Goal: Transaction & Acquisition: Purchase product/service

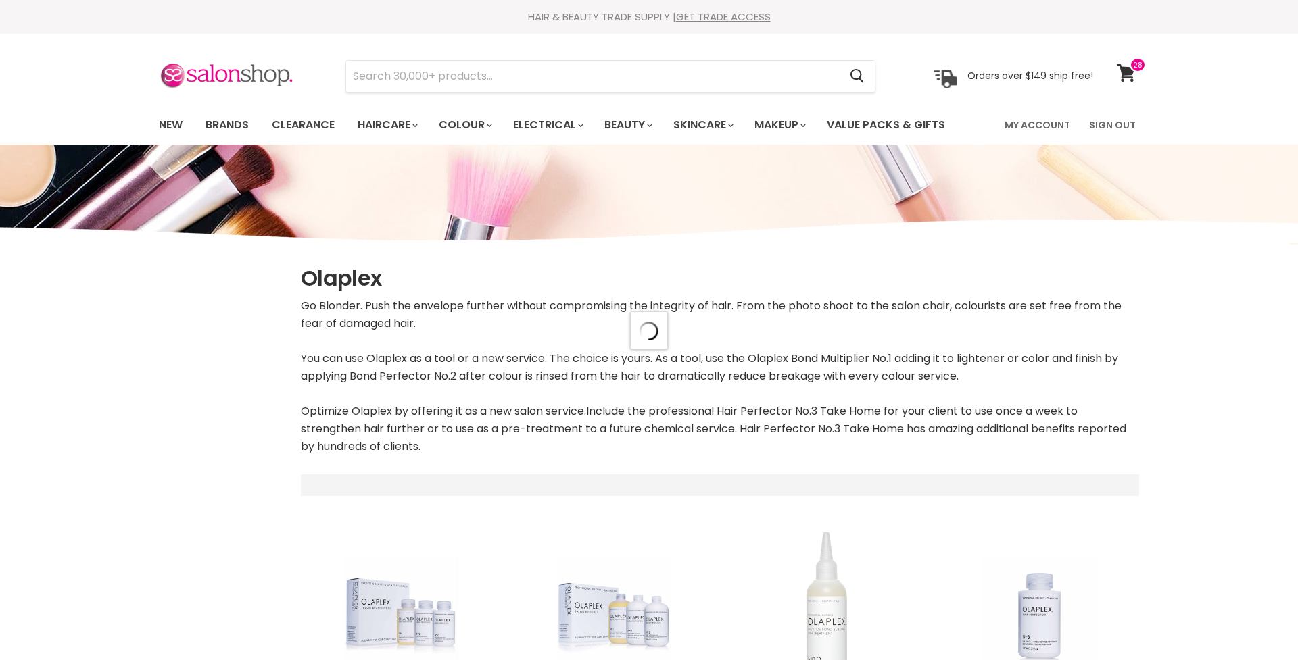
scroll to position [506, 0]
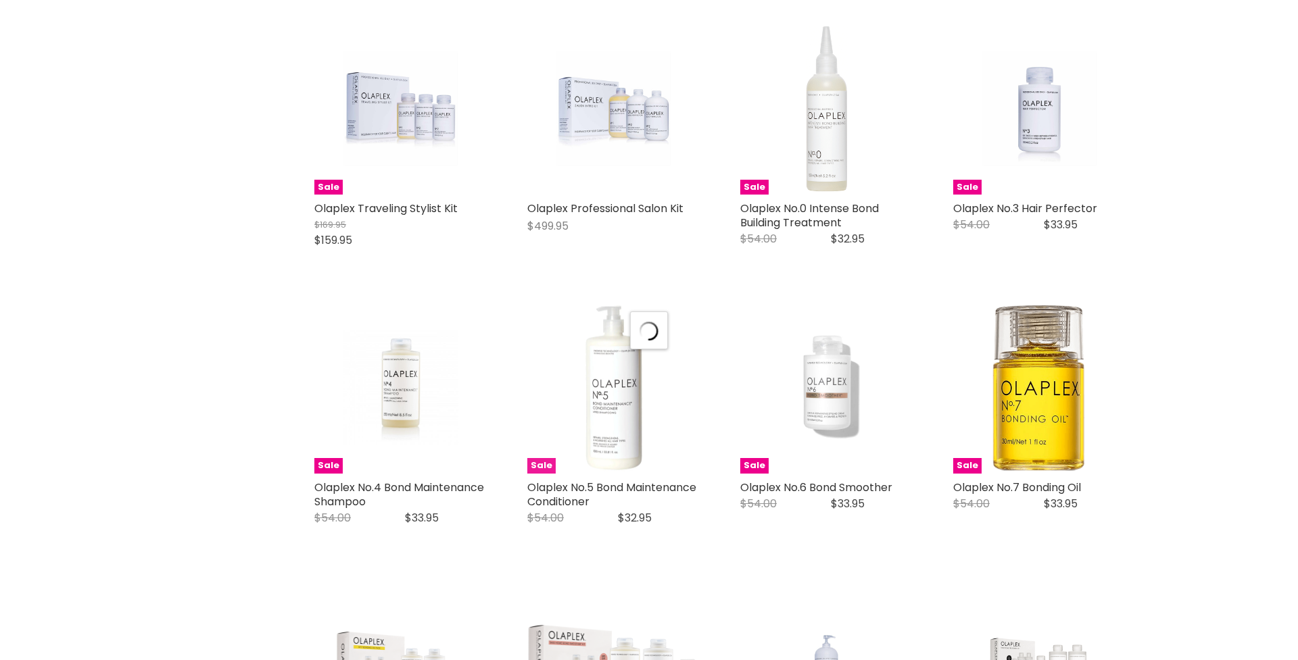
select select "manual"
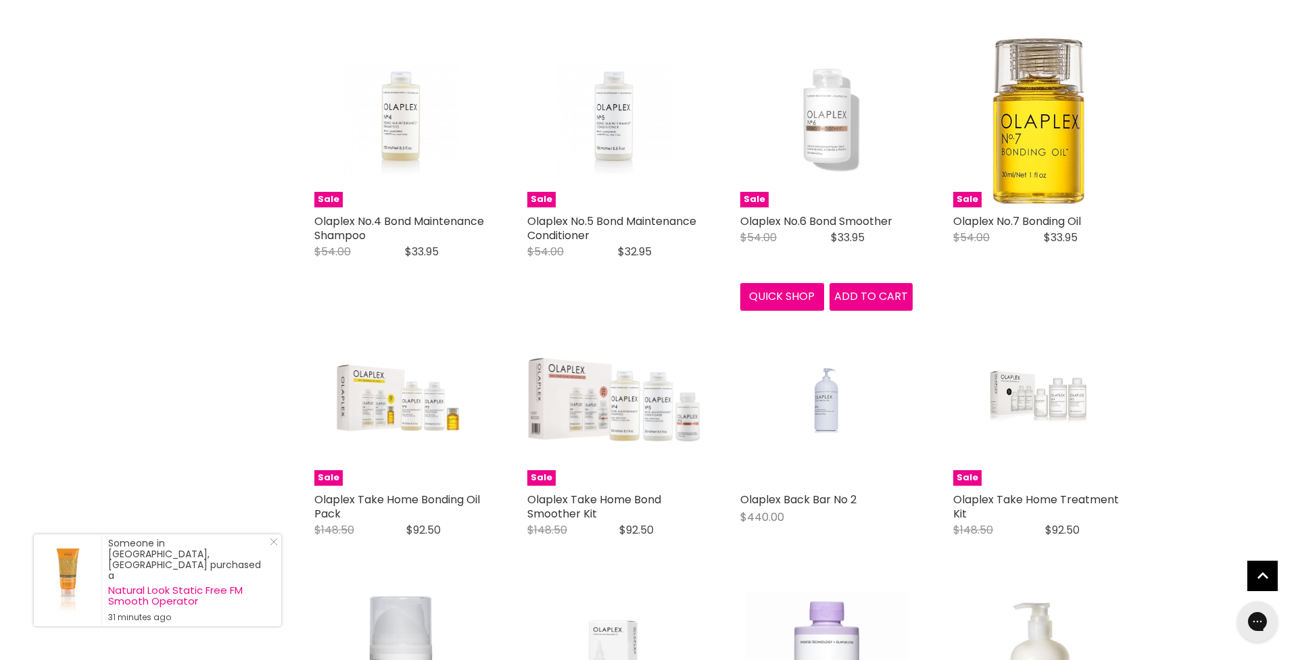
scroll to position [786, 0]
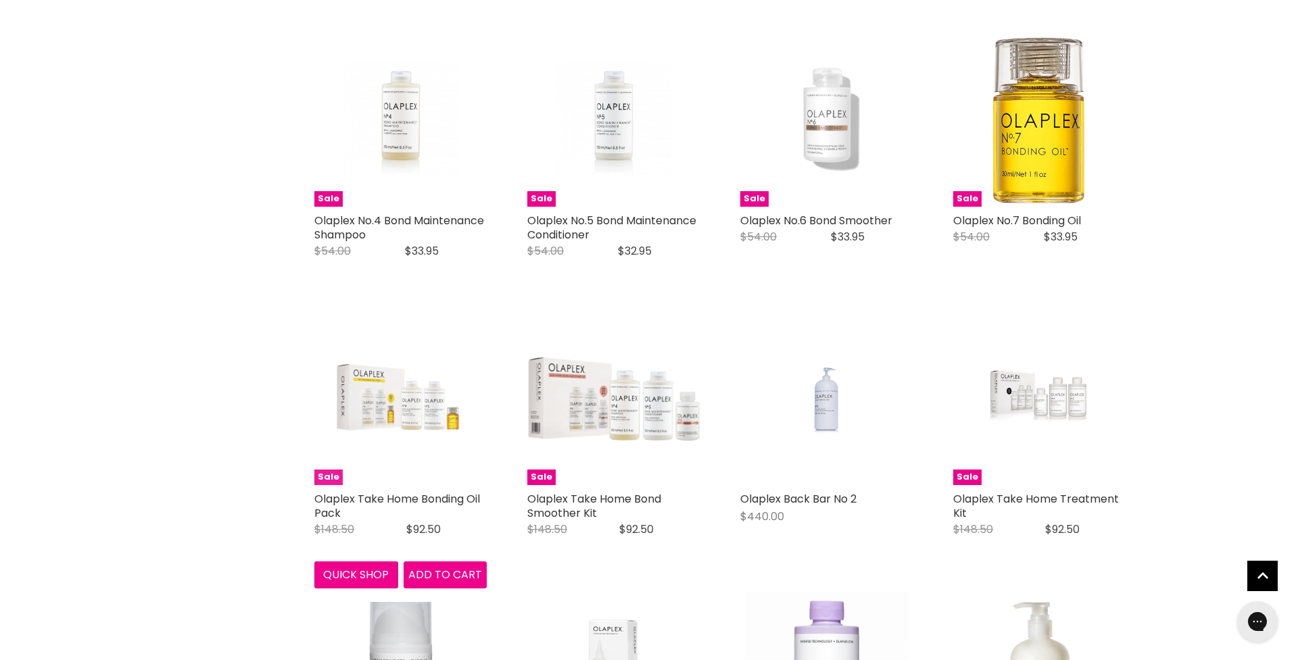
click at [377, 405] on img "Main content" at bounding box center [400, 399] width 172 height 87
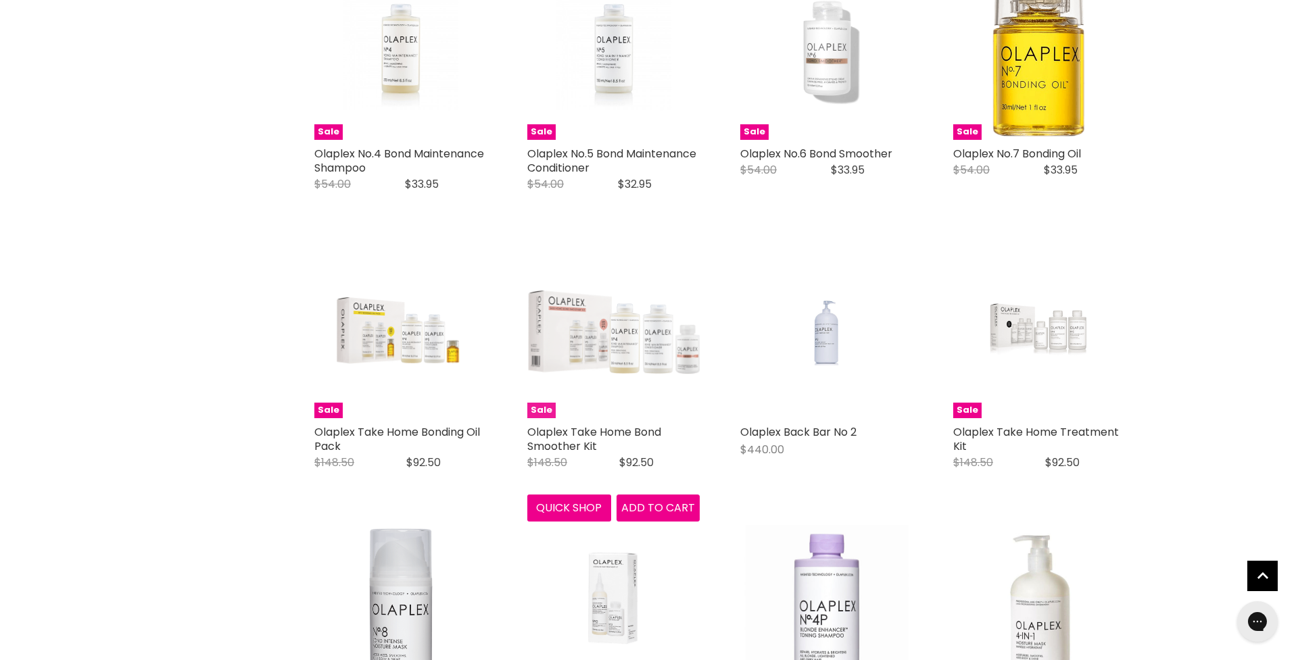
click at [583, 322] on img "Main content" at bounding box center [613, 333] width 172 height 84
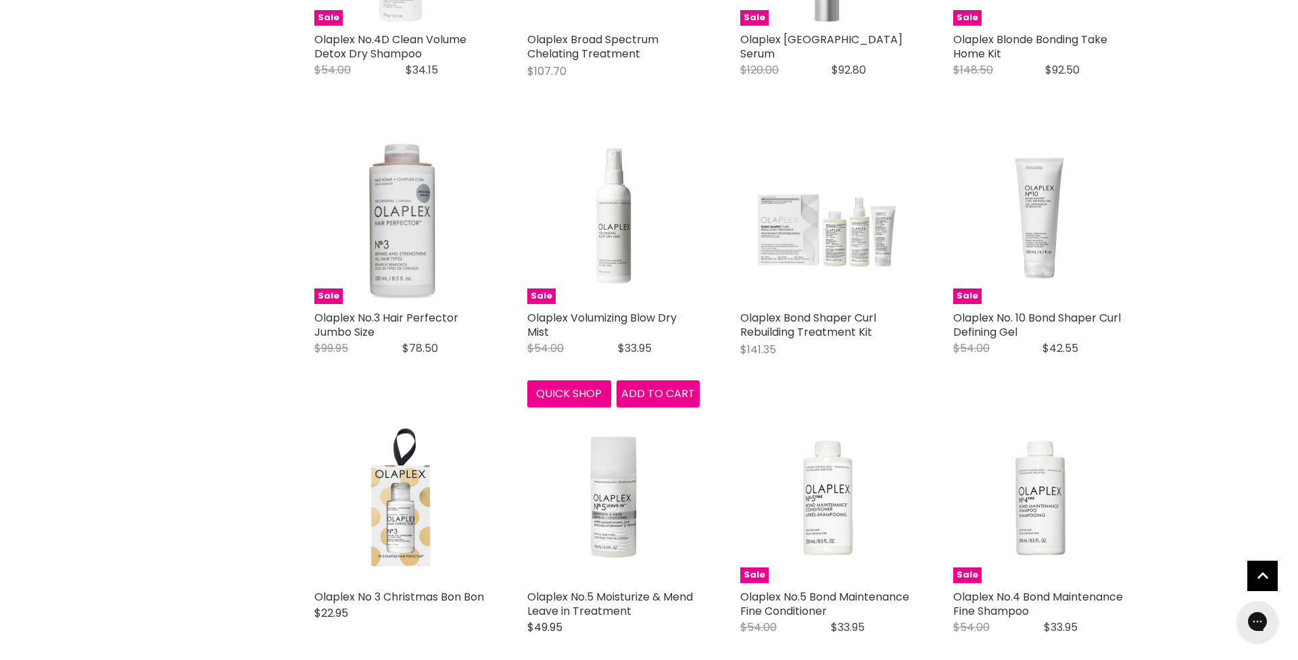
scroll to position [2087, 0]
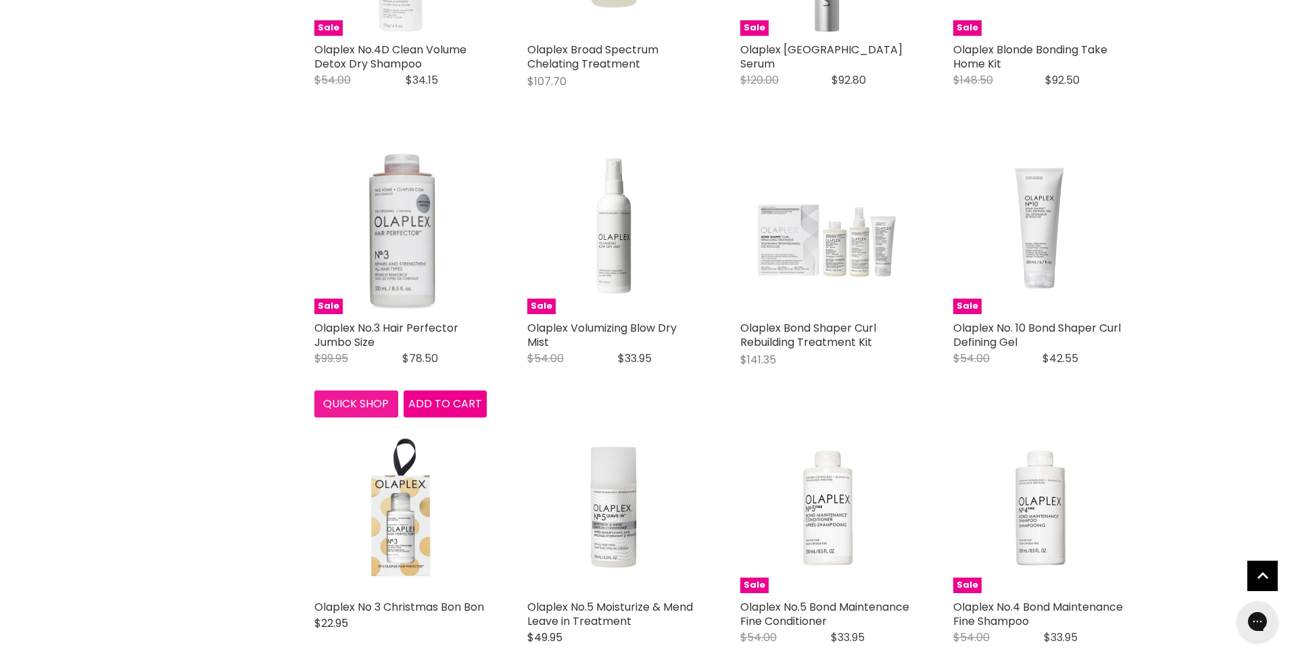
click at [365, 399] on button "Quick shop" at bounding box center [356, 404] width 84 height 27
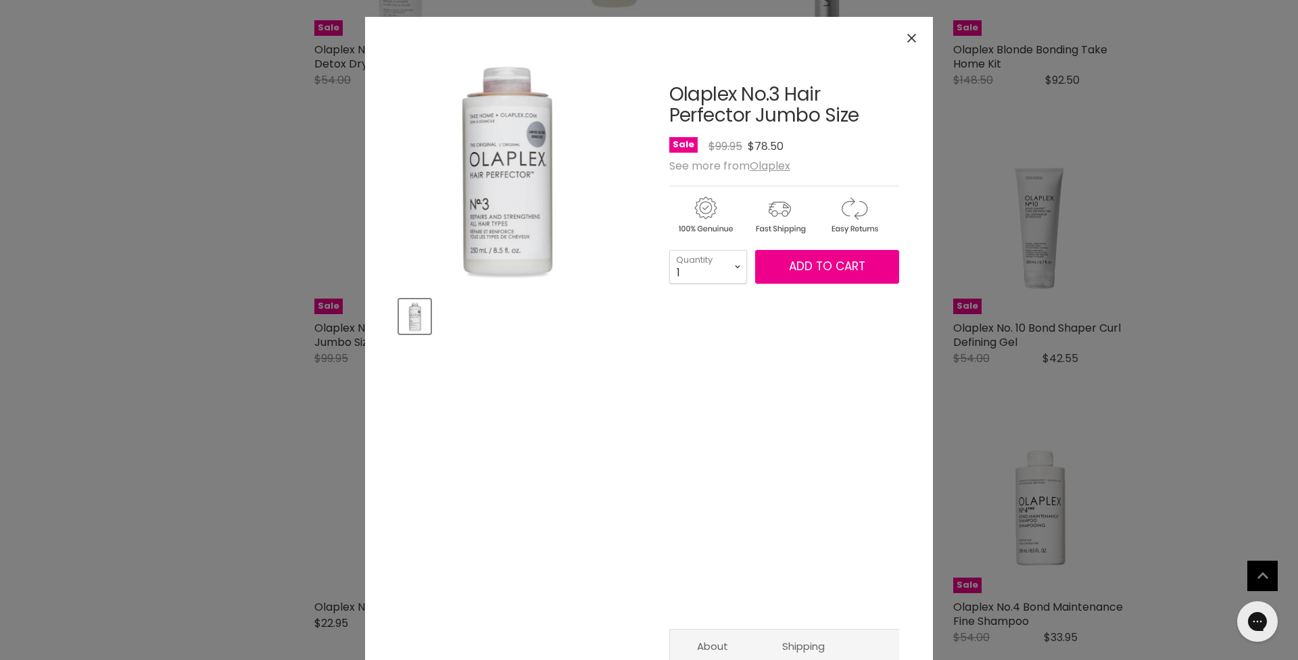
click at [529, 147] on img "Olaplex No.3 Hair Perfector Jumbo Size image. Click or Scroll to Zoom." at bounding box center [505, 168] width 213 height 235
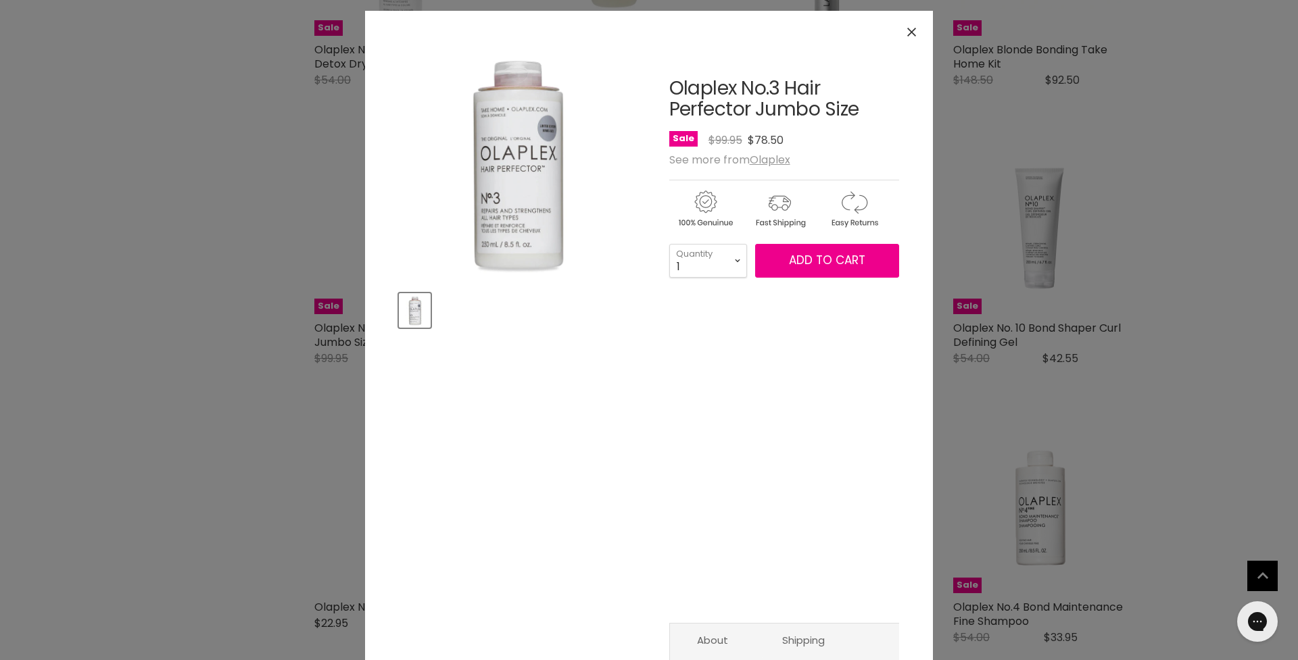
scroll to position [7, 0]
click at [352, 226] on div "Click or scroll to zoom Tap or pinch to zoom" at bounding box center [649, 330] width 1298 height 660
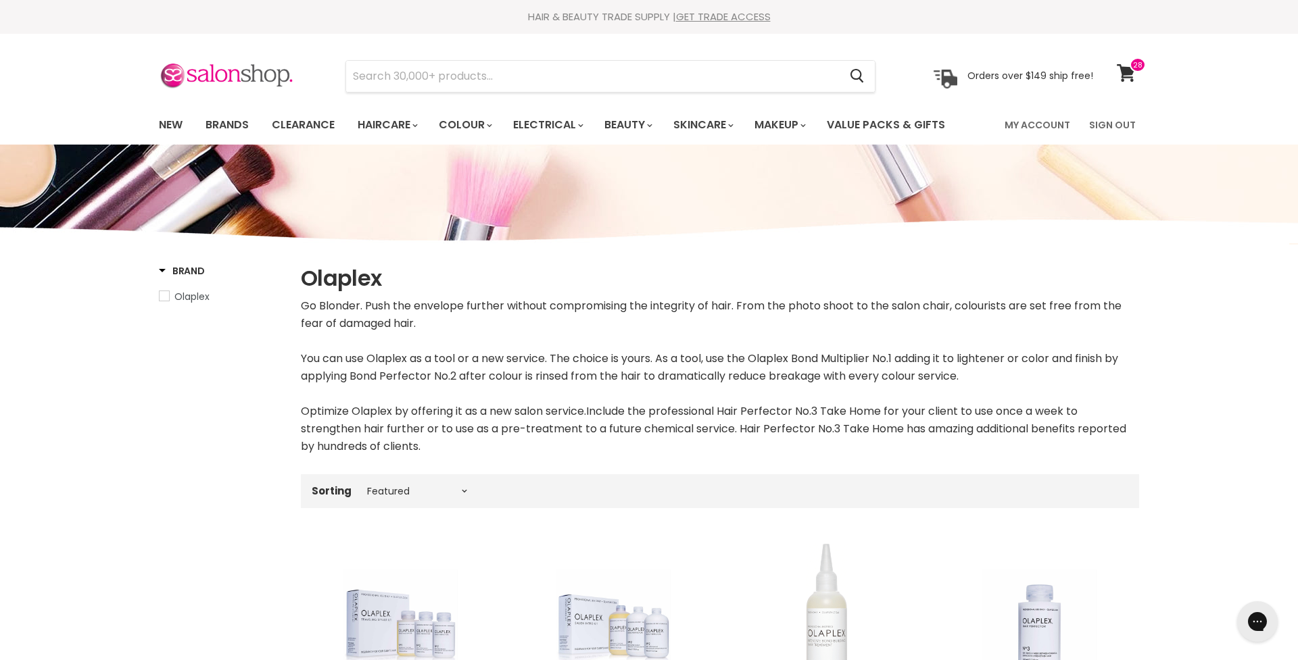
scroll to position [0, 0]
click at [1131, 69] on span at bounding box center [1138, 64] width 16 height 15
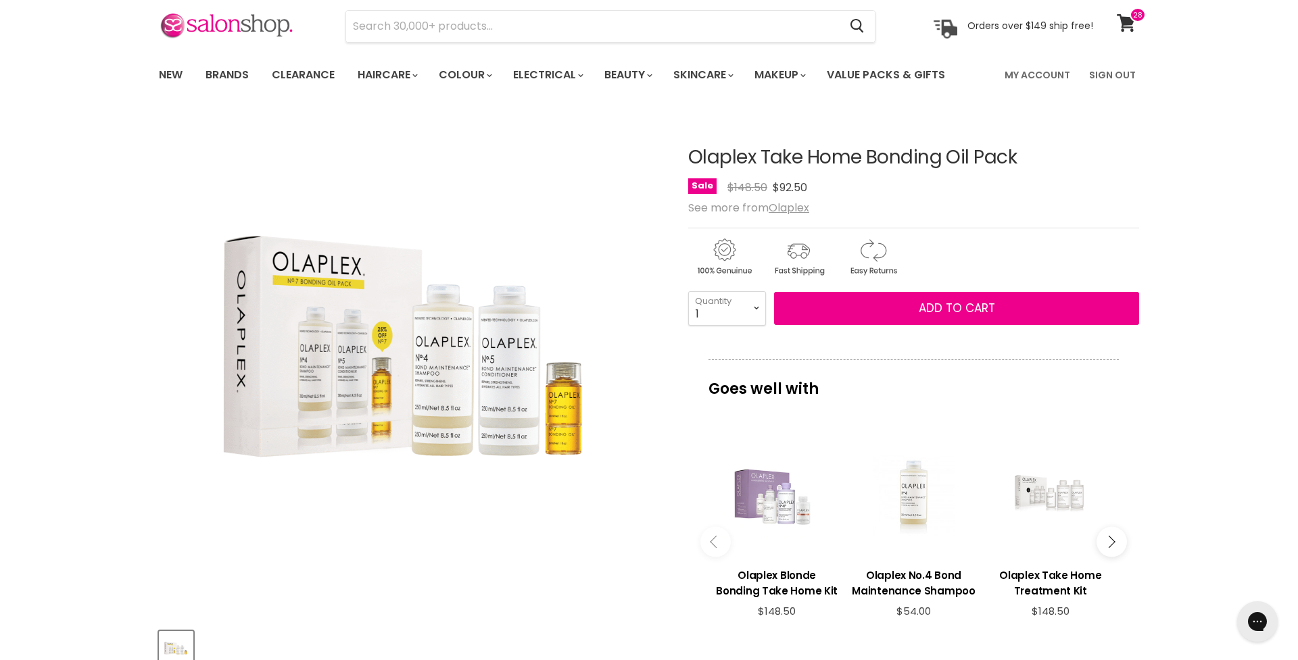
scroll to position [55, 0]
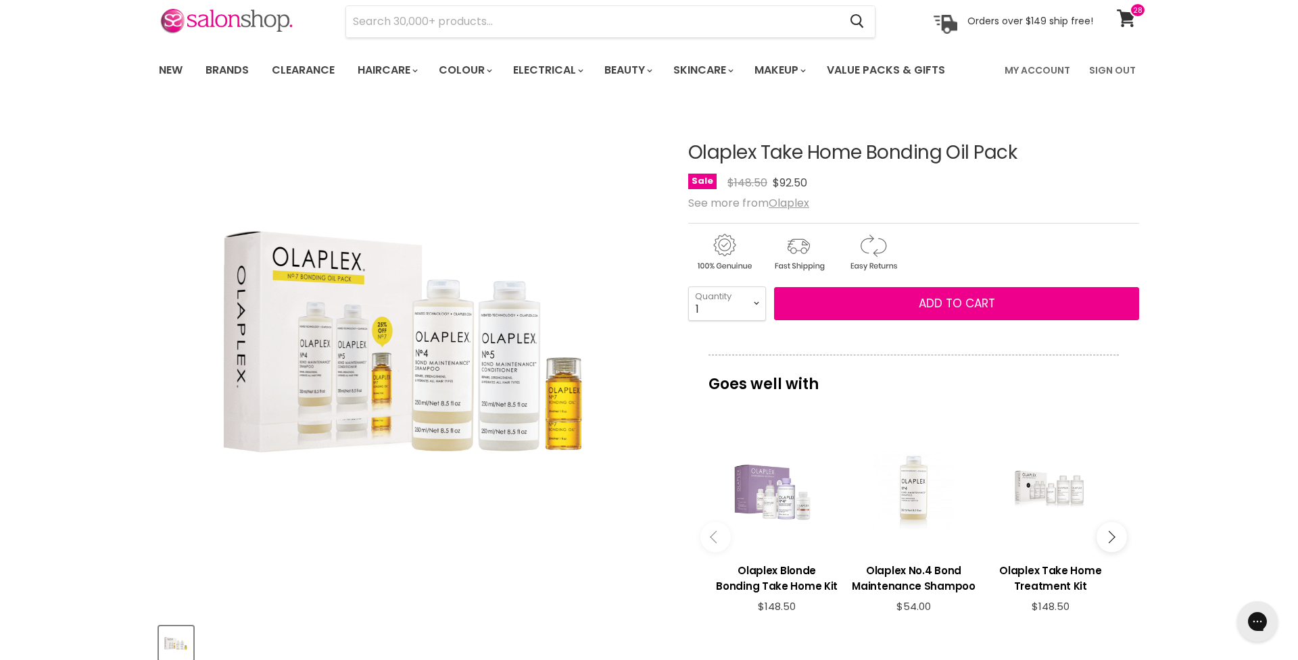
click at [371, 387] on img "Olaplex Take Home Bonding Oil Pack image. Click or Scroll to Zoom." at bounding box center [411, 334] width 505 height 252
click at [343, 366] on img "Olaplex Take Home Bonding Oil Pack image. Click or Scroll to Zoom." at bounding box center [411, 334] width 505 height 252
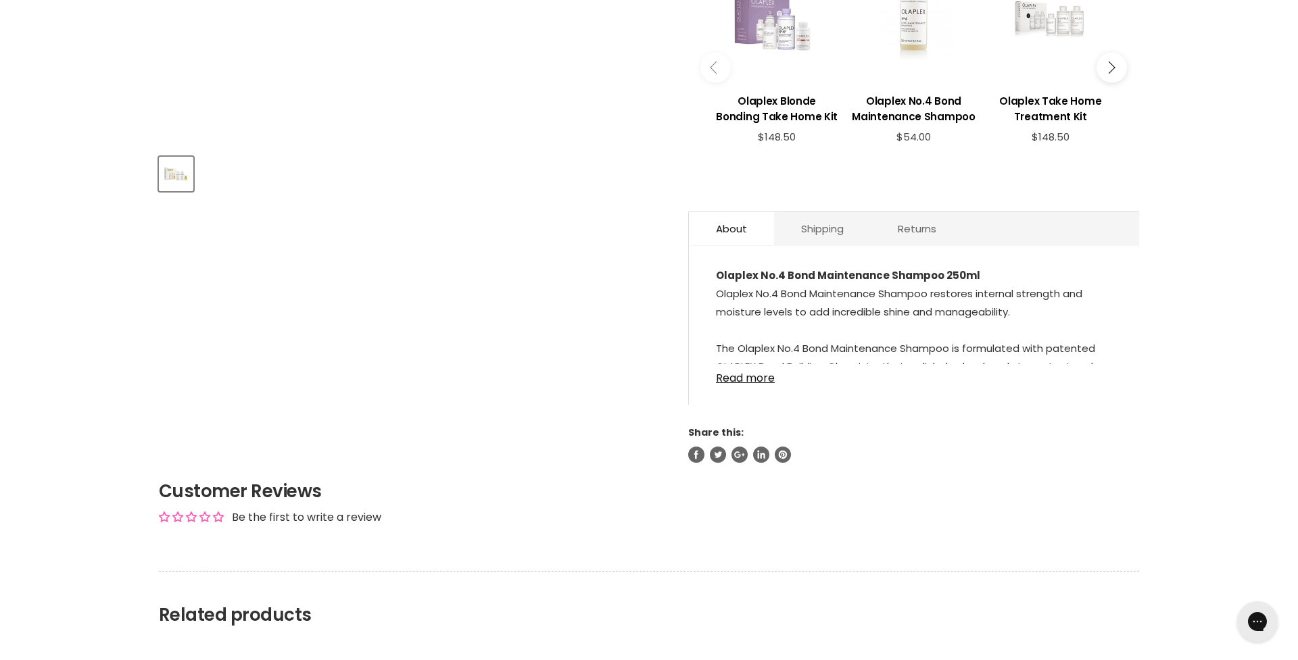
scroll to position [527, 0]
click at [733, 380] on link "Read more" at bounding box center [914, 372] width 396 height 20
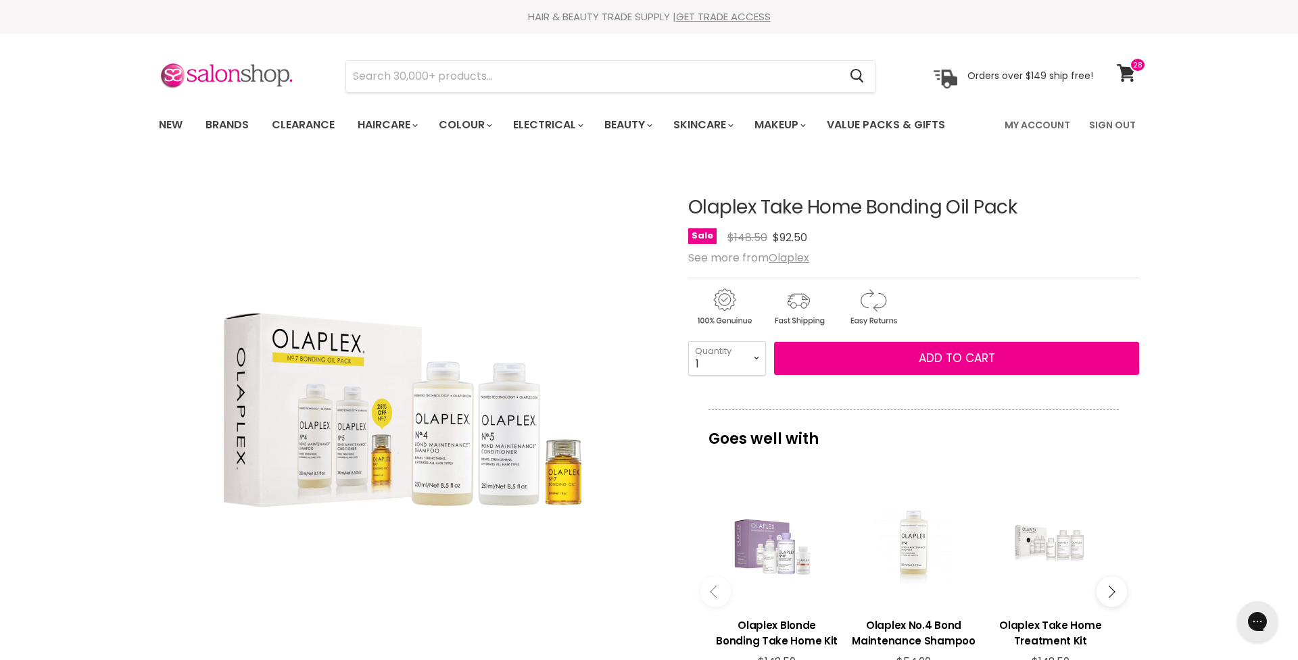
scroll to position [0, 0]
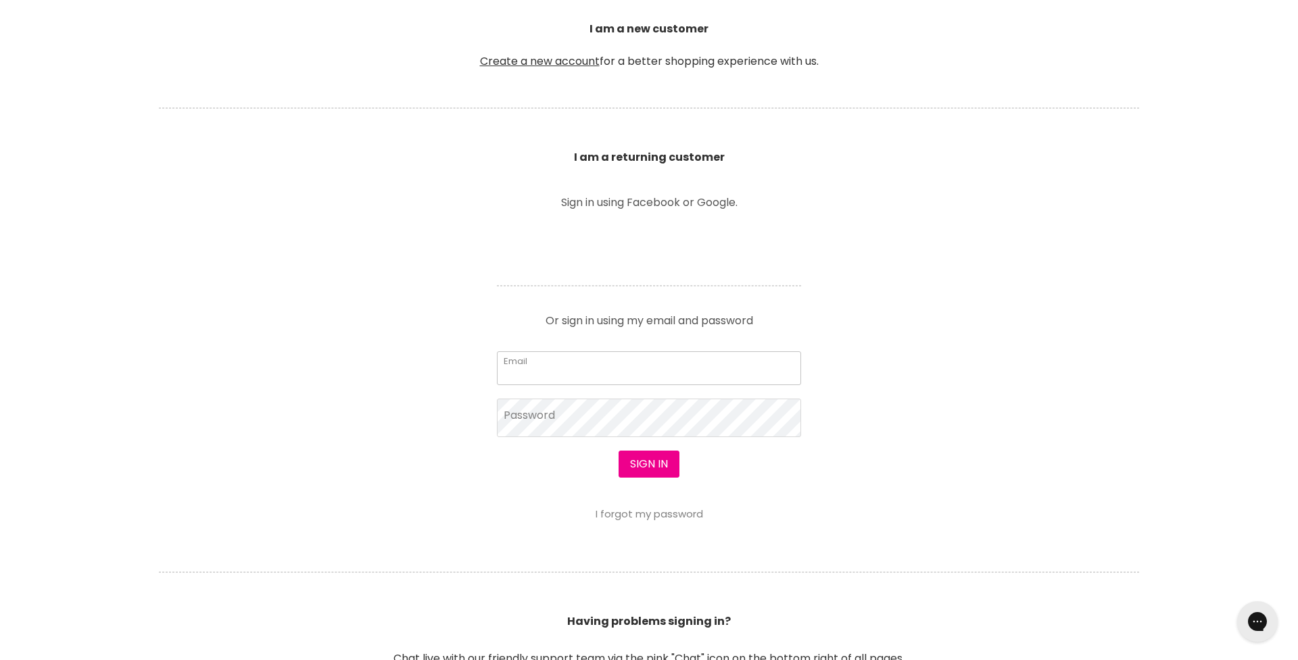
type input "[EMAIL_ADDRESS][DOMAIN_NAME]"
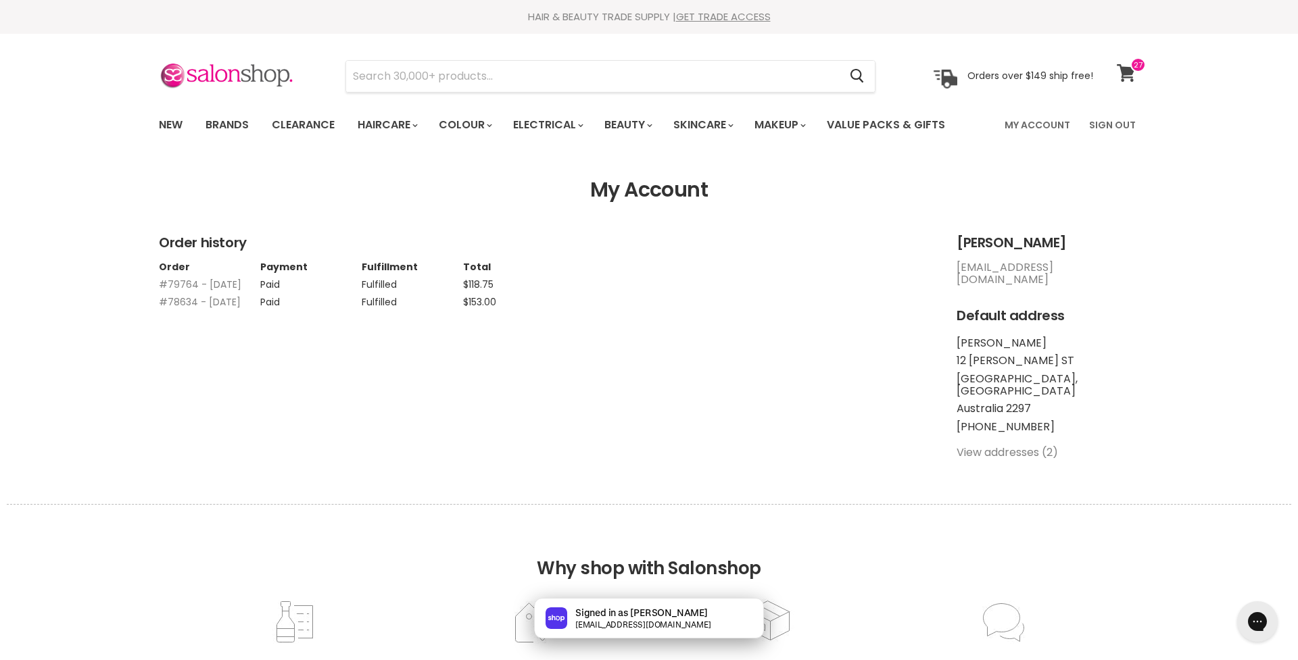
click at [1130, 70] on span at bounding box center [1138, 64] width 16 height 15
